Goal: Task Accomplishment & Management: Manage account settings

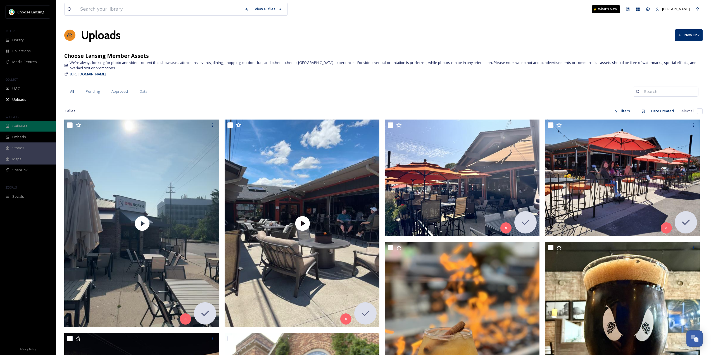
scroll to position [308, 0]
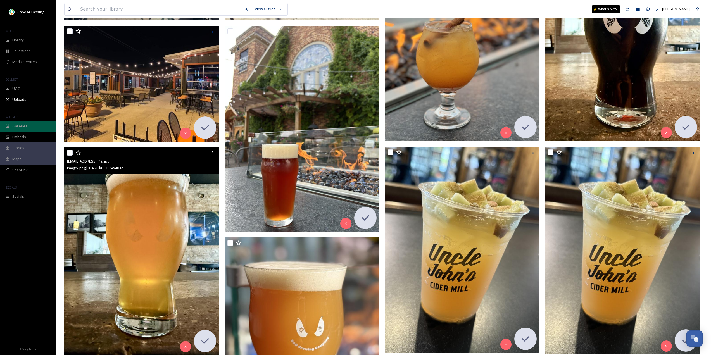
click at [26, 122] on div "Galleries" at bounding box center [28, 126] width 56 height 11
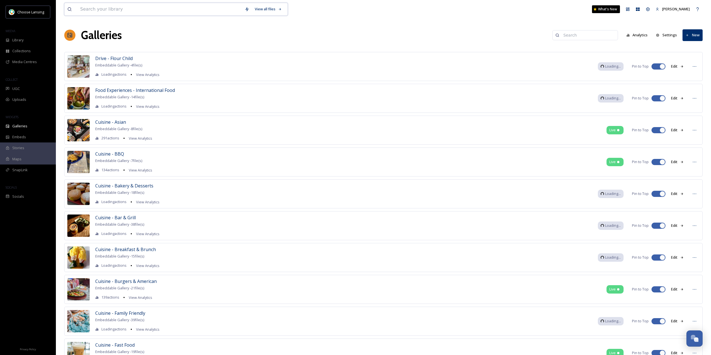
click at [120, 6] on input at bounding box center [159, 9] width 165 height 12
type input "fall"
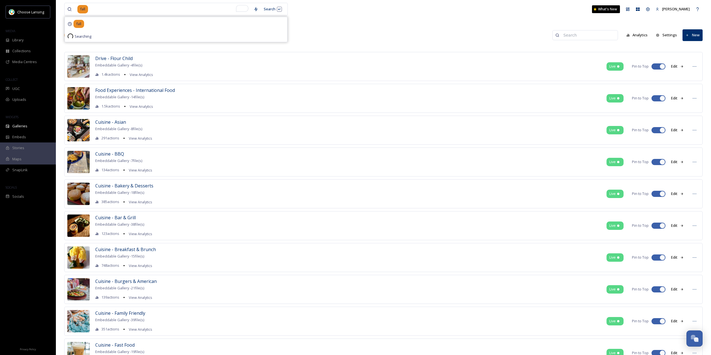
click at [326, 27] on div "Galleries Analytics Settings New" at bounding box center [383, 35] width 639 height 17
click at [270, 10] on div "Search Press Enter to search" at bounding box center [273, 9] width 24 height 11
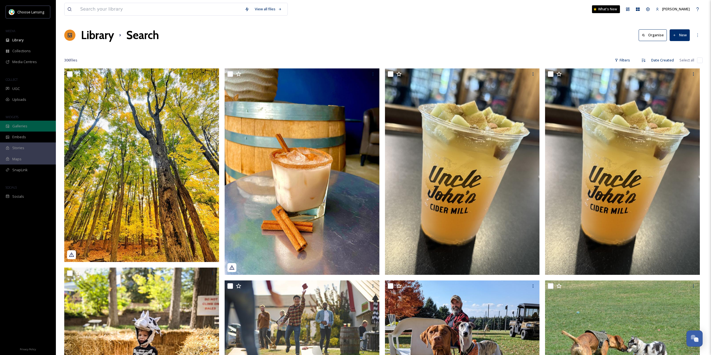
click at [18, 124] on span "Galleries" at bounding box center [19, 126] width 15 height 5
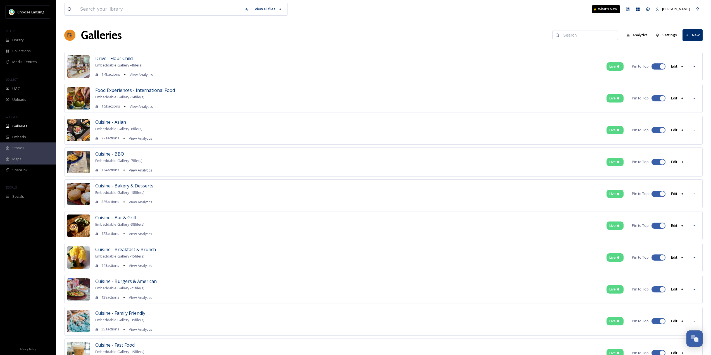
click at [573, 36] on input at bounding box center [588, 35] width 54 height 11
type input "fall"
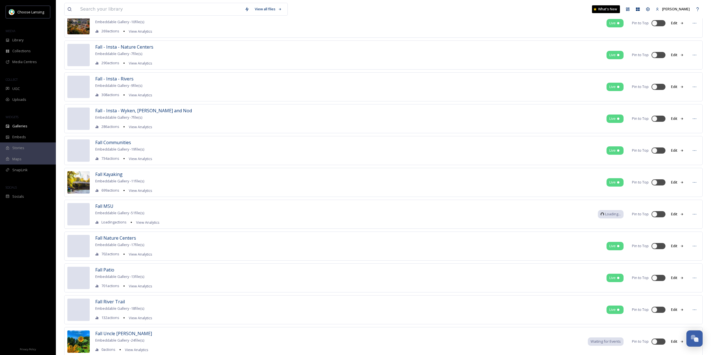
scroll to position [531, 0]
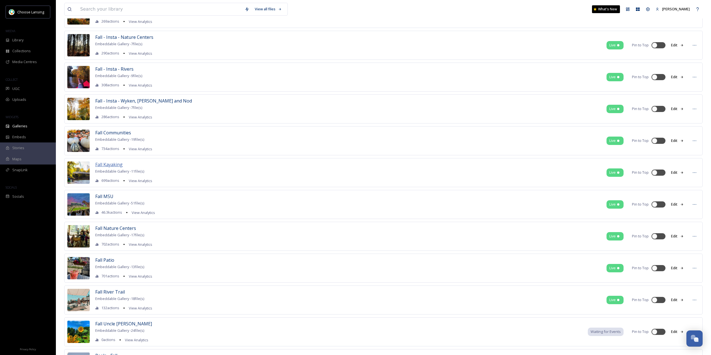
click at [108, 165] on span "Fall Kayaking" at bounding box center [108, 165] width 27 height 6
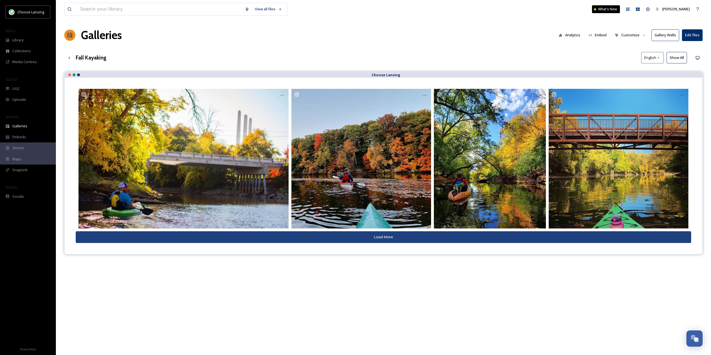
click at [638, 36] on button "Customise" at bounding box center [630, 35] width 37 height 11
click at [637, 48] on div "Layout" at bounding box center [632, 47] width 39 height 11
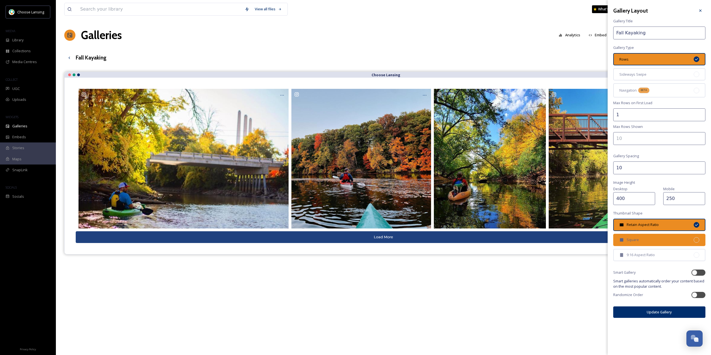
click at [660, 237] on div "Square" at bounding box center [660, 240] width 92 height 12
click at [666, 313] on button "Update Gallery" at bounding box center [660, 312] width 92 height 11
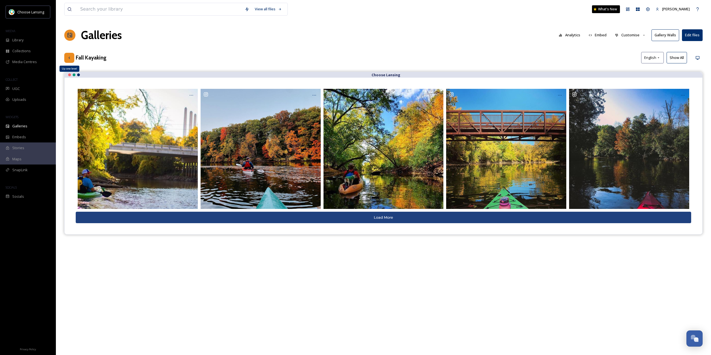
click at [69, 59] on icon at bounding box center [69, 58] width 4 height 4
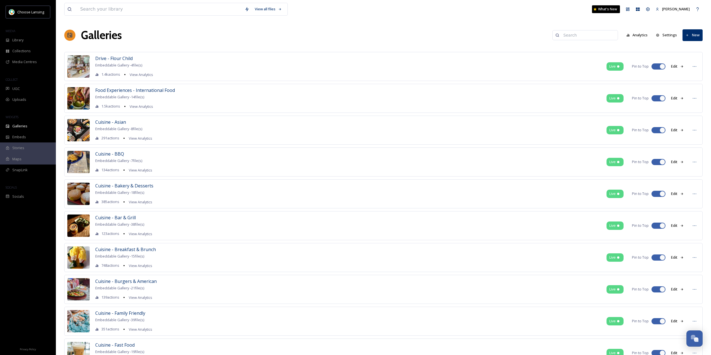
click at [584, 42] on div "Galleries Analytics Settings New" at bounding box center [383, 35] width 639 height 17
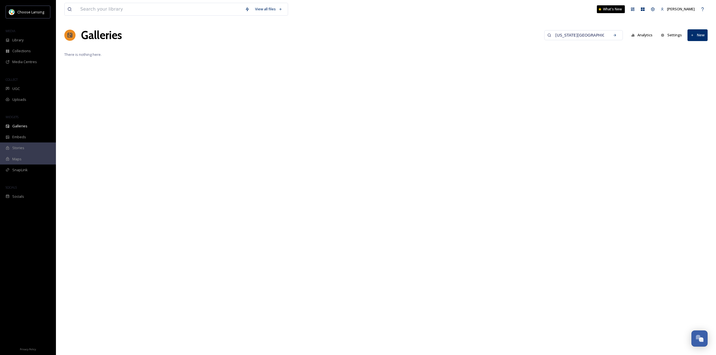
click at [584, 38] on input "[US_STATE][GEOGRAPHIC_DATA]" at bounding box center [579, 35] width 54 height 11
type input "msu"
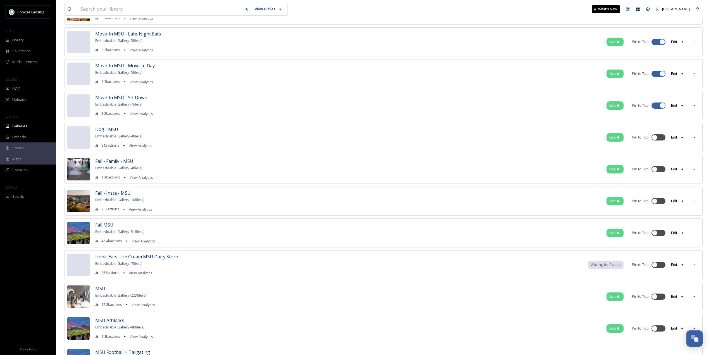
scroll to position [196, 0]
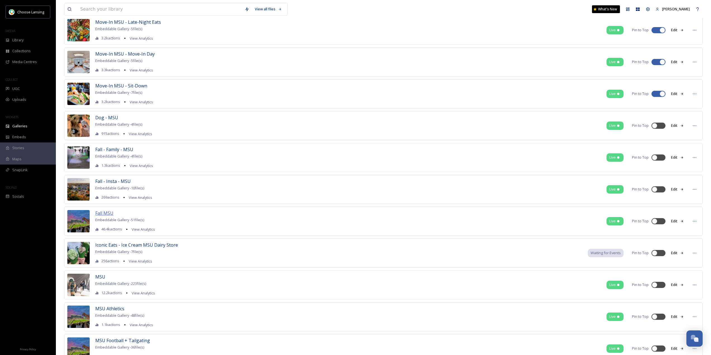
click at [108, 214] on span "Fall MSU" at bounding box center [104, 213] width 18 height 6
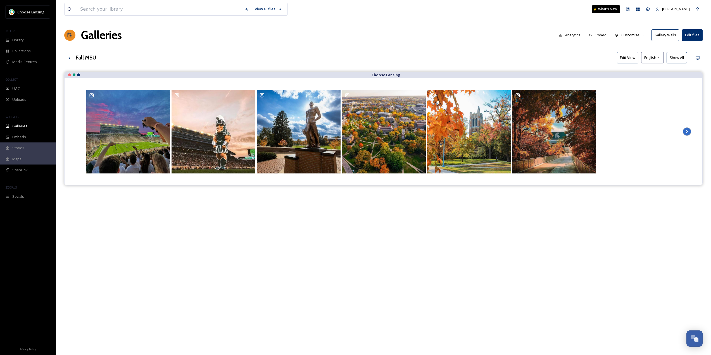
click at [631, 35] on button "Customise" at bounding box center [630, 35] width 37 height 11
click at [629, 46] on div "Layout" at bounding box center [632, 47] width 39 height 11
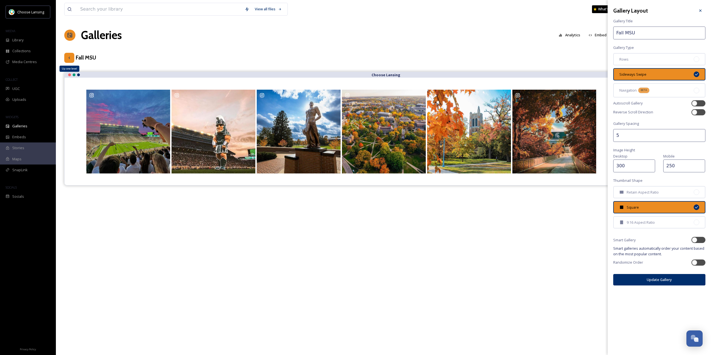
click at [66, 57] on div "Up one level" at bounding box center [69, 58] width 10 height 10
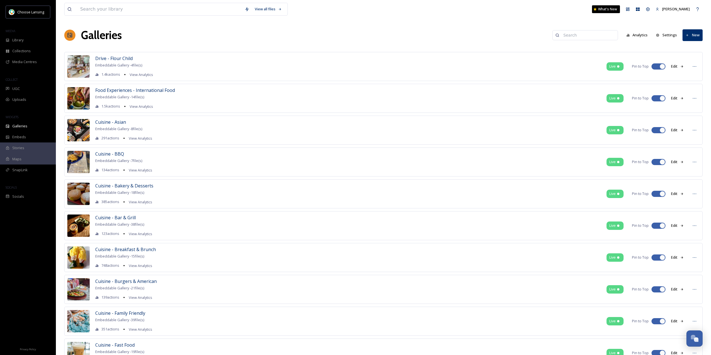
click at [579, 34] on input at bounding box center [588, 35] width 54 height 11
type input "fall"
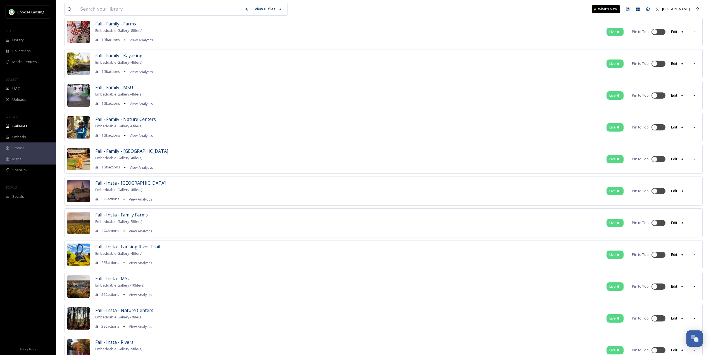
scroll to position [252, 0]
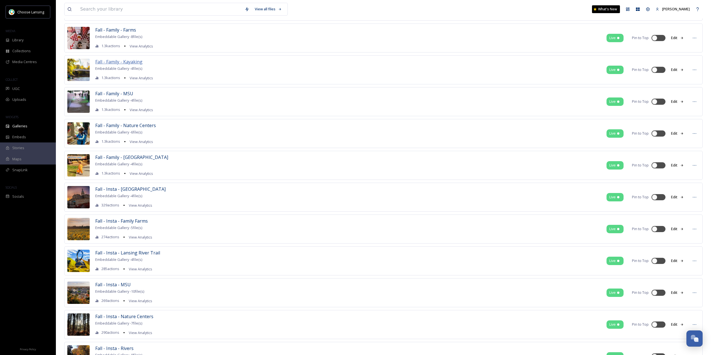
click at [124, 63] on span "Fall - Family - Kayaking" at bounding box center [118, 62] width 47 height 6
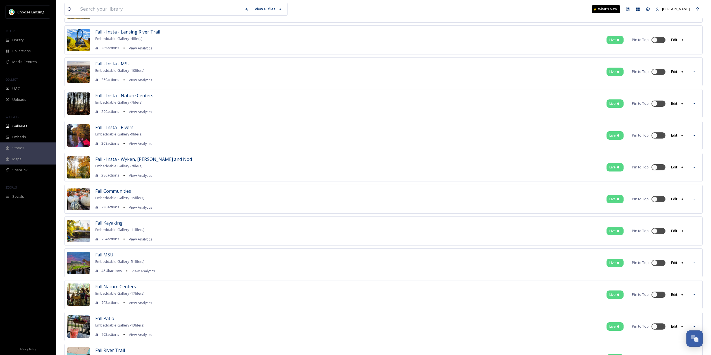
scroll to position [475, 0]
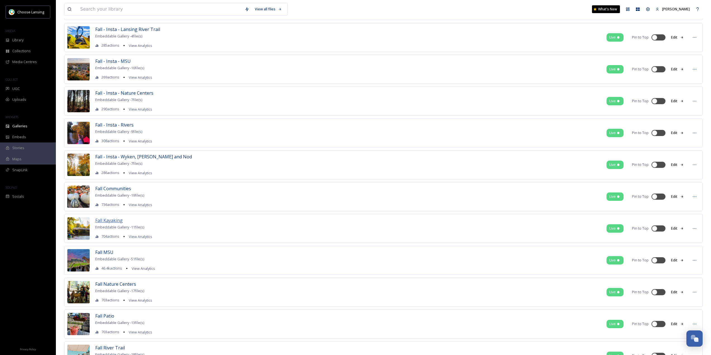
click at [113, 221] on span "Fall Kayaking" at bounding box center [108, 220] width 27 height 6
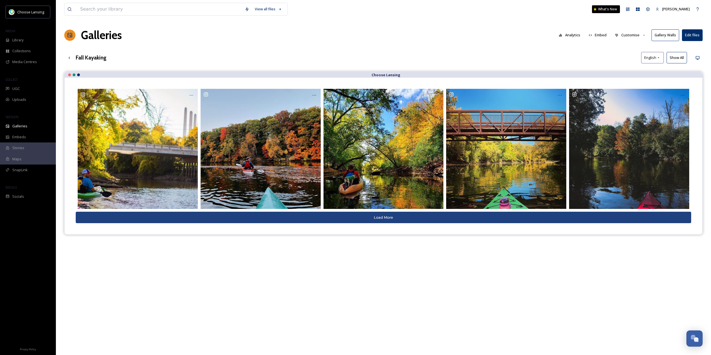
click at [633, 32] on button "Customise" at bounding box center [630, 35] width 37 height 11
click at [626, 49] on span "Layout" at bounding box center [621, 47] width 11 height 5
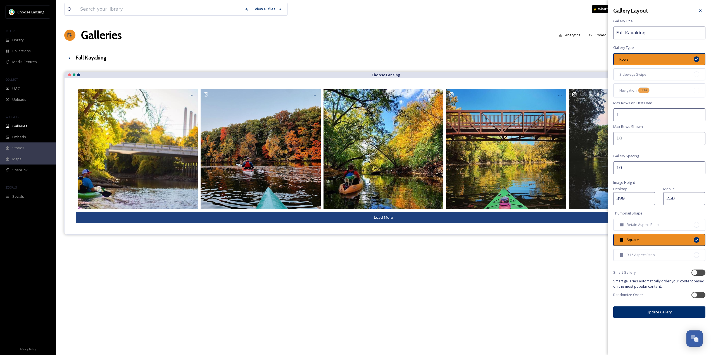
click at [651, 201] on input "399" at bounding box center [635, 198] width 42 height 13
click at [651, 201] on input "398" at bounding box center [635, 198] width 42 height 13
drag, startPoint x: 619, startPoint y: 198, endPoint x: 630, endPoint y: 201, distance: 11.3
click at [630, 201] on input "398" at bounding box center [635, 198] width 42 height 13
type input "300"
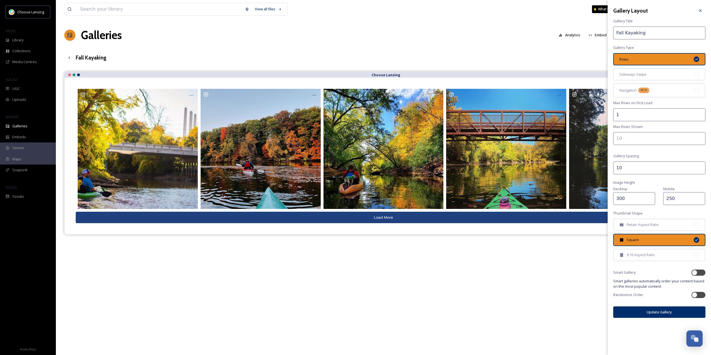
drag, startPoint x: 640, startPoint y: 181, endPoint x: 634, endPoint y: 168, distance: 13.8
click at [640, 180] on div "Gallery Layout Gallery Title Fall Kayaking Gallery Type Rows Sideways Swipe Nav…" at bounding box center [659, 162] width 103 height 324
click at [633, 168] on input "10" at bounding box center [660, 168] width 92 height 13
click at [632, 168] on input "10" at bounding box center [660, 168] width 92 height 13
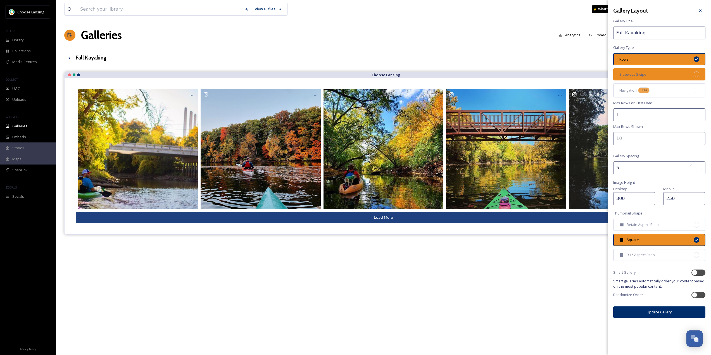
type input "5"
click at [639, 75] on span "Sideways Swipe" at bounding box center [633, 74] width 27 height 5
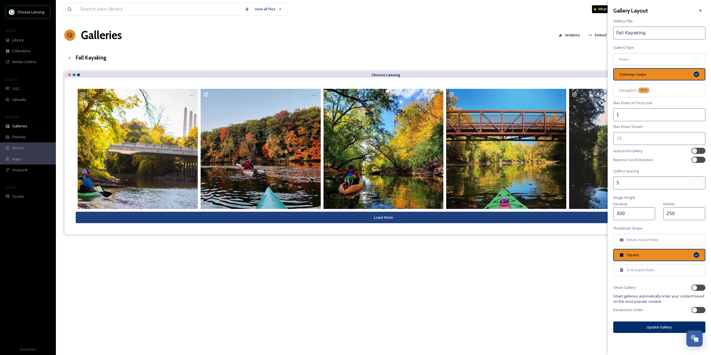
click at [657, 327] on button "Update Gallery" at bounding box center [660, 327] width 92 height 11
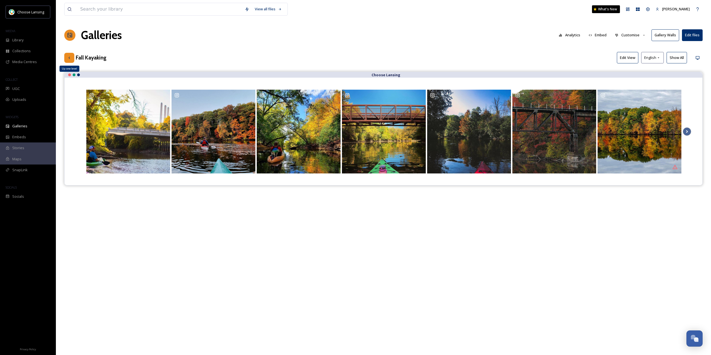
click at [70, 58] on icon at bounding box center [69, 58] width 4 height 4
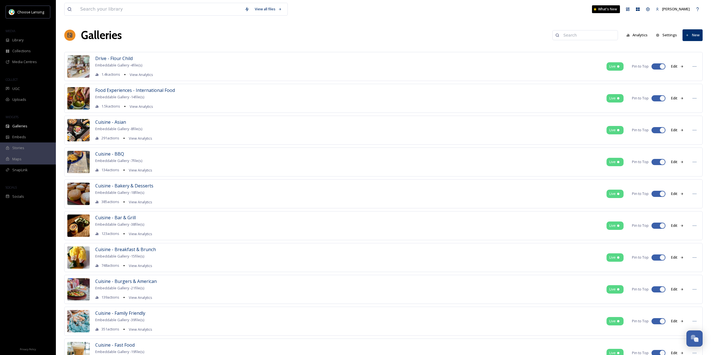
click at [596, 37] on input at bounding box center [588, 35] width 54 height 11
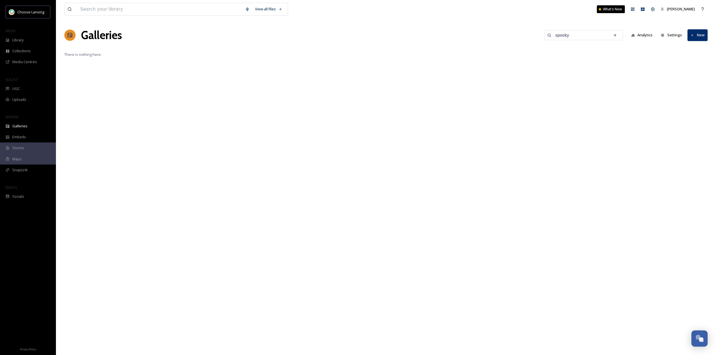
click at [571, 36] on input "spooky" at bounding box center [579, 35] width 54 height 11
click at [570, 36] on input "spooky" at bounding box center [579, 35] width 54 height 11
type input "fall"
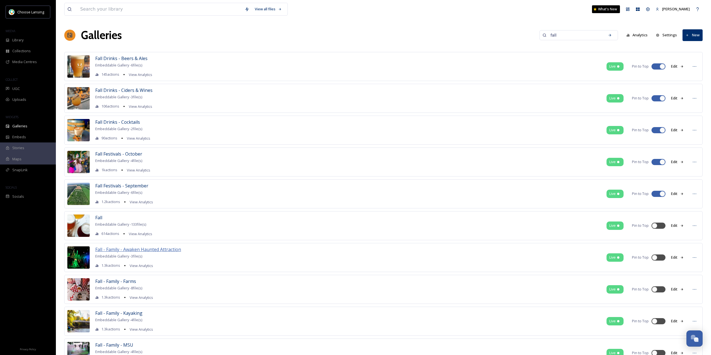
click at [158, 249] on span "Fall - Family - Awaken Haunted Attraction" at bounding box center [138, 250] width 86 height 6
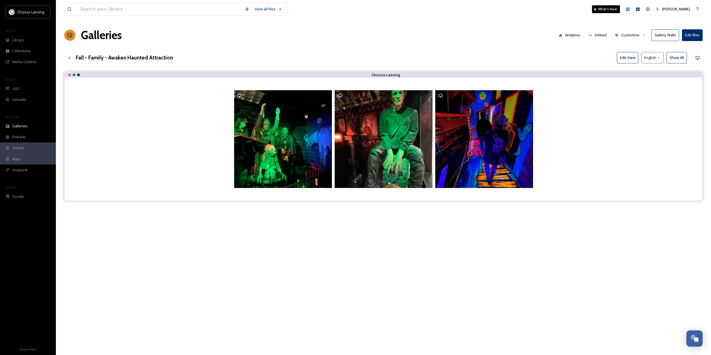
click at [632, 37] on button "Customise" at bounding box center [630, 35] width 37 height 11
drag, startPoint x: 545, startPoint y: 42, endPoint x: 592, endPoint y: 50, distance: 47.1
click at [545, 42] on div "Galleries Analytics Embed Customise Gallery Walls Edit files" at bounding box center [383, 35] width 639 height 17
click at [68, 58] on icon at bounding box center [69, 58] width 4 height 4
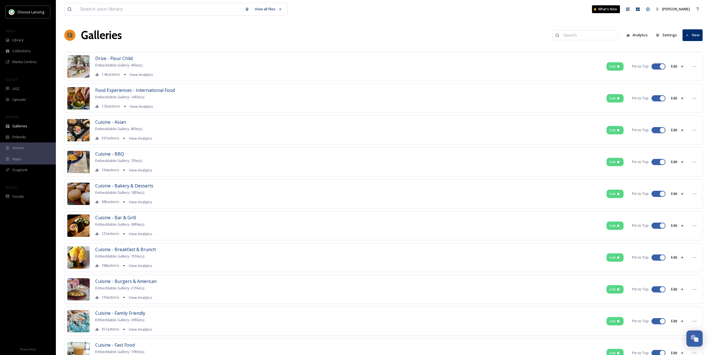
click at [594, 36] on input at bounding box center [588, 35] width 54 height 11
type input "awaken"
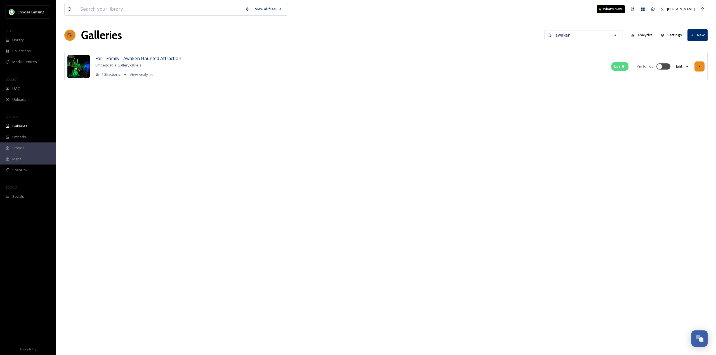
click at [697, 67] on icon at bounding box center [698, 66] width 3 height 1
drag, startPoint x: 447, startPoint y: 92, endPoint x: 365, endPoint y: 88, distance: 82.0
click at [448, 91] on div "Fall - Family - Awaken Haunted Attraction Embeddable Gallery - 3 file(s) 1.3k a…" at bounding box center [385, 75] width 643 height 46
click at [146, 58] on span "Fall - Family - Awaken Haunted Attraction" at bounding box center [138, 58] width 86 height 6
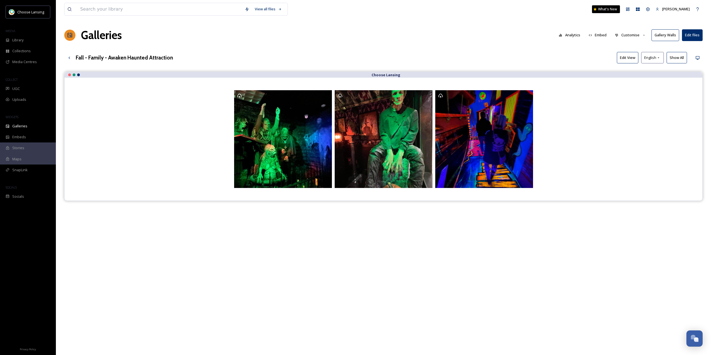
click at [697, 33] on button "Edit files" at bounding box center [692, 34] width 21 height 11
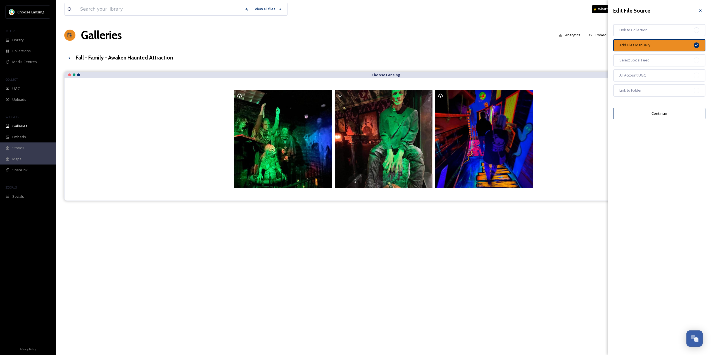
click at [561, 20] on div "View all files What's New [PERSON_NAME] Galleries Analytics Embed Customise Gal…" at bounding box center [384, 218] width 656 height 436
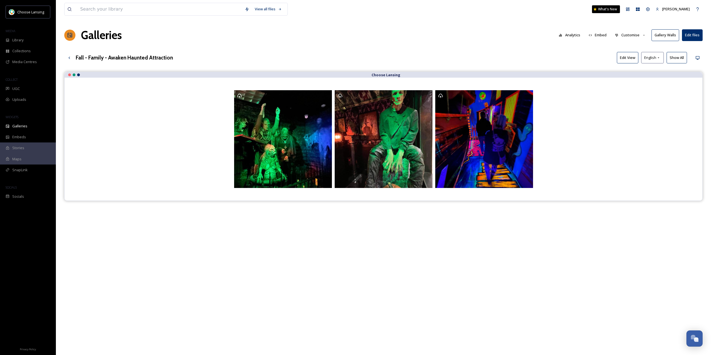
click at [696, 35] on button "Edit files" at bounding box center [692, 34] width 21 height 11
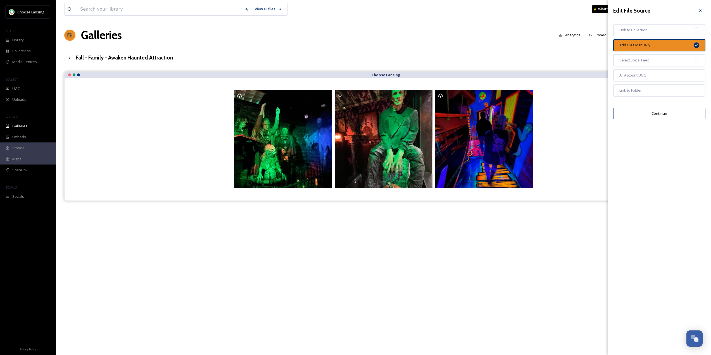
click at [658, 115] on button "Continue" at bounding box center [660, 113] width 92 height 11
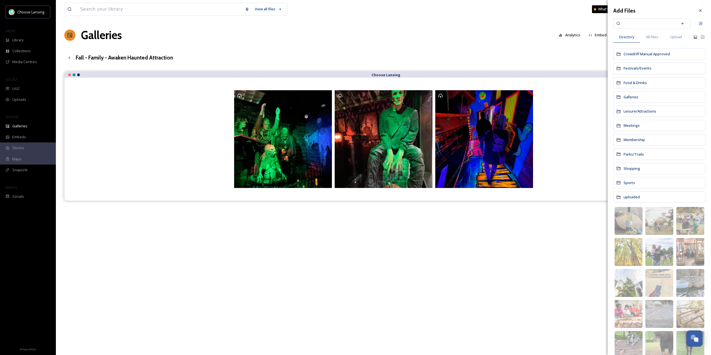
click at [647, 22] on input at bounding box center [648, 23] width 53 height 12
type input "mortuary"
click at [678, 21] on div "Search" at bounding box center [683, 23] width 10 height 10
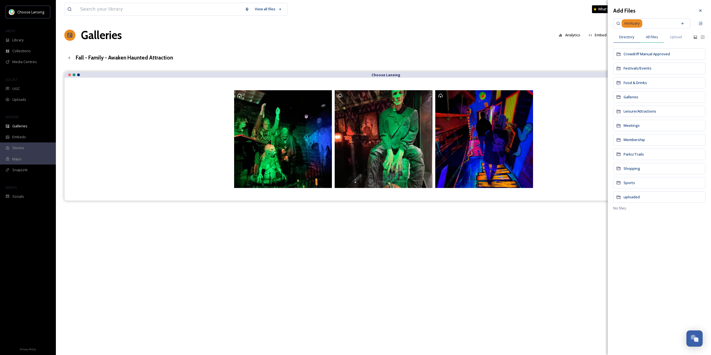
click at [653, 36] on span "All Files" at bounding box center [652, 36] width 12 height 5
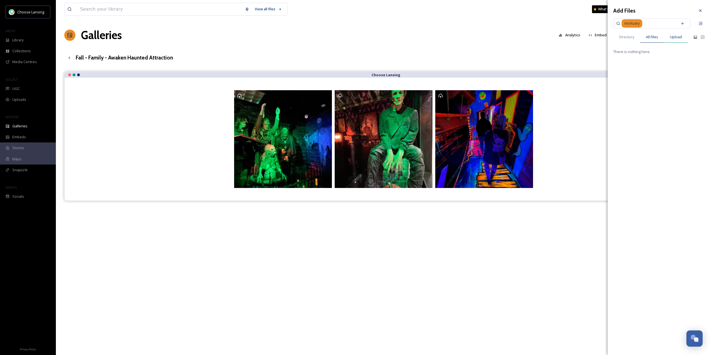
click at [674, 35] on span "Upload" at bounding box center [676, 36] width 12 height 5
click at [646, 138] on input at bounding box center [646, 136] width 62 height 12
click at [542, 248] on div "Choose Lansing" at bounding box center [383, 249] width 639 height 355
